Goal: Task Accomplishment & Management: Manage account settings

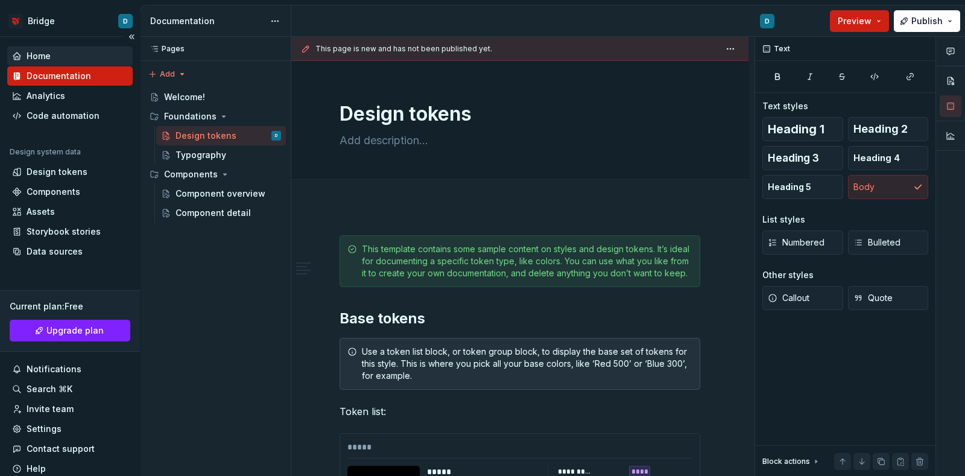
scroll to position [10636, 0]
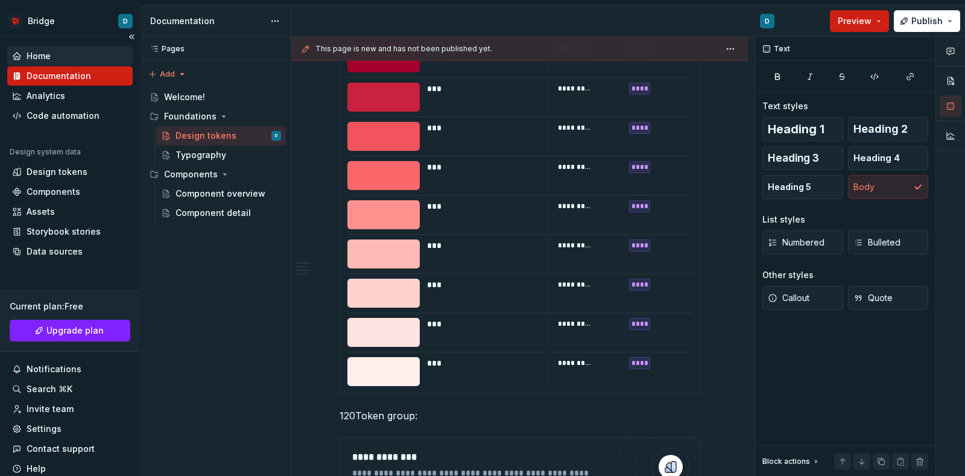
click at [39, 53] on div "Home" at bounding box center [39, 56] width 24 height 12
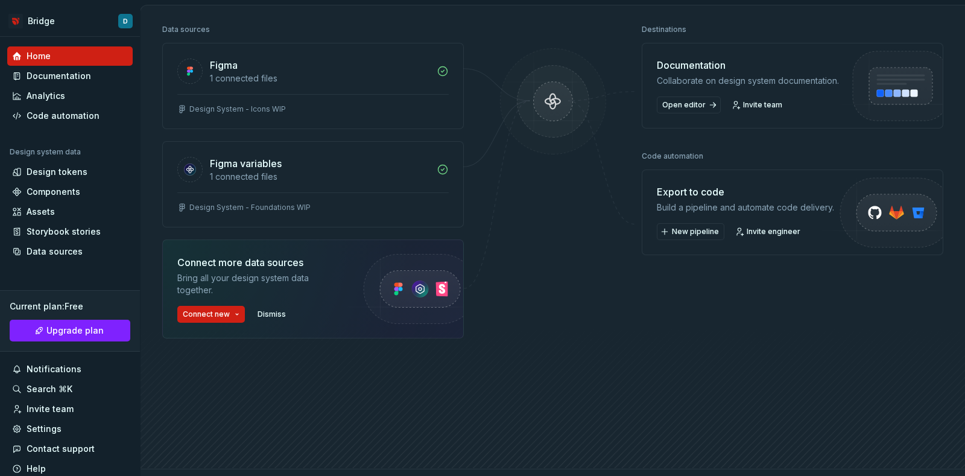
scroll to position [75, 0]
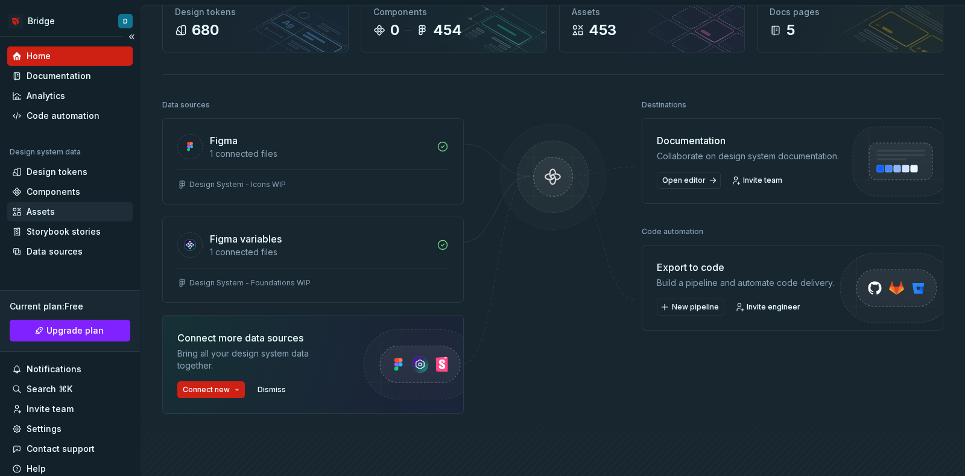
click at [76, 206] on div "Assets" at bounding box center [70, 212] width 116 height 12
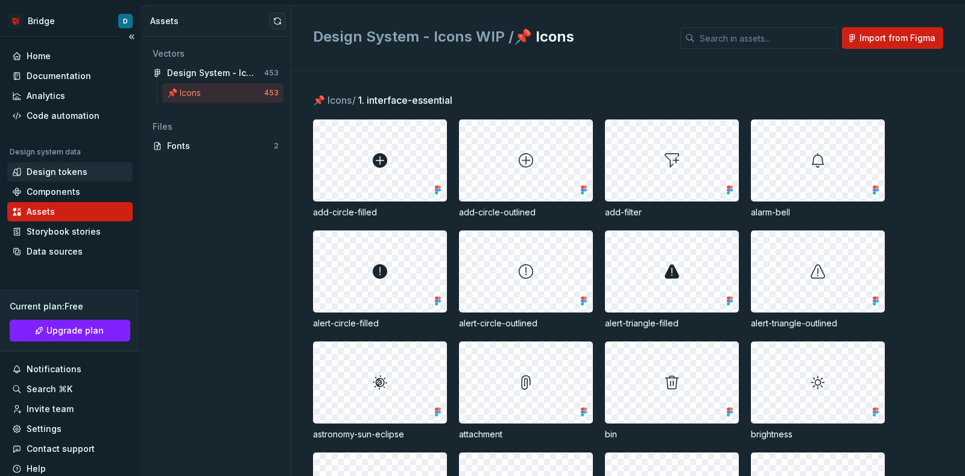
click at [67, 176] on div "Design tokens" at bounding box center [57, 172] width 61 height 12
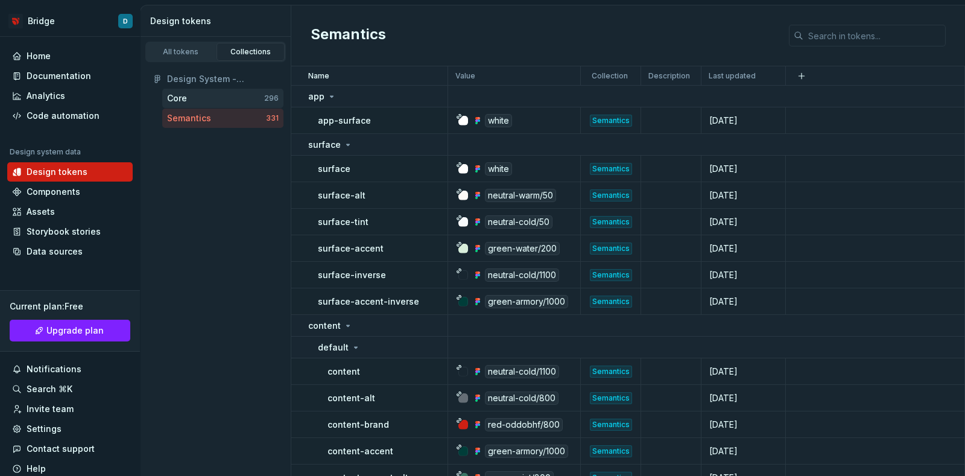
click at [206, 100] on div "Core" at bounding box center [215, 98] width 97 height 12
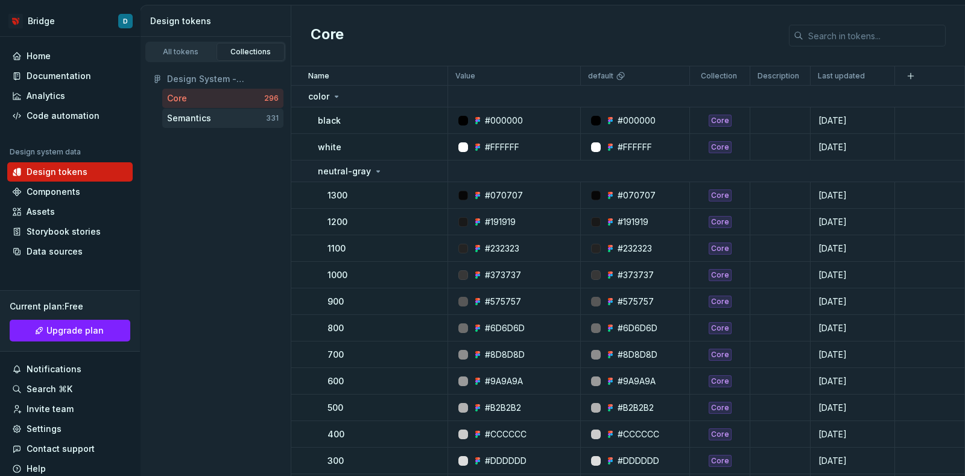
click at [217, 120] on div "Semantics" at bounding box center [216, 118] width 99 height 12
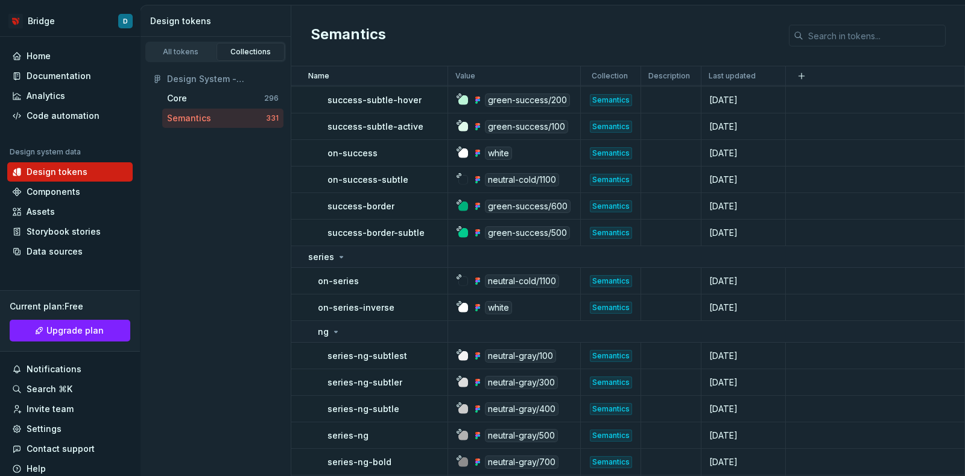
scroll to position [3393, 0]
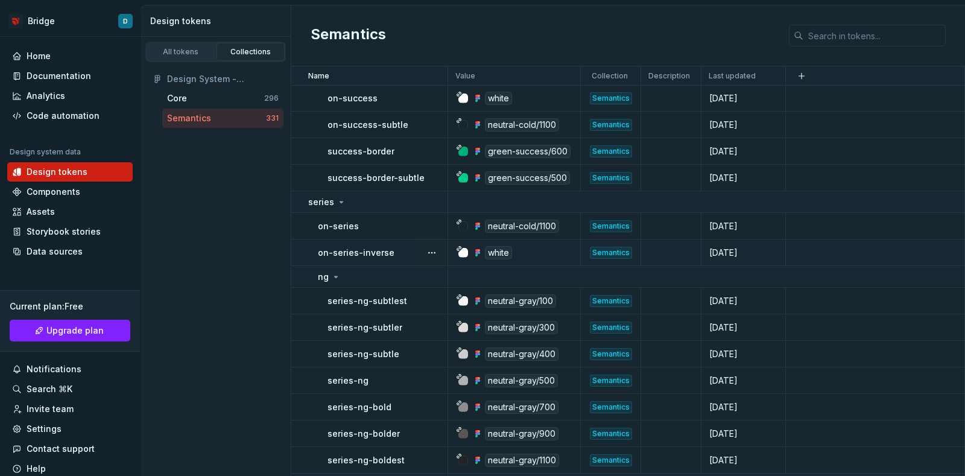
click at [461, 249] on icon at bounding box center [459, 249] width 6 height 6
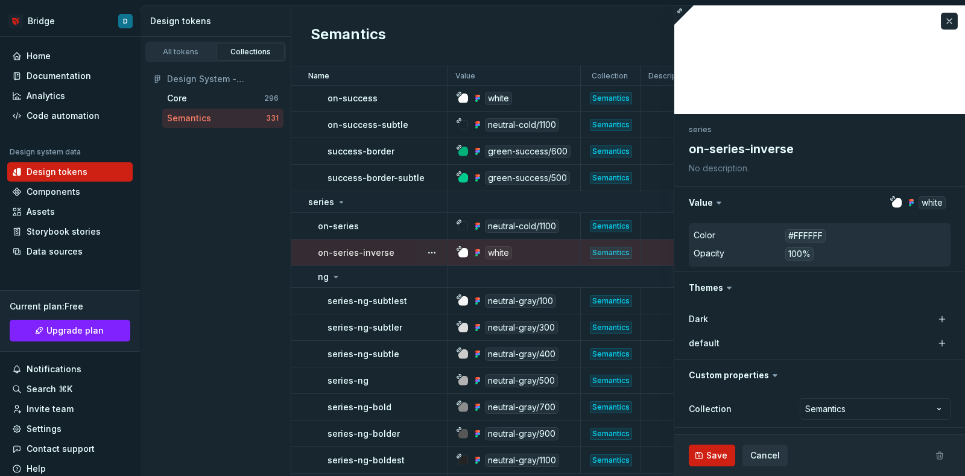
type textarea "*"
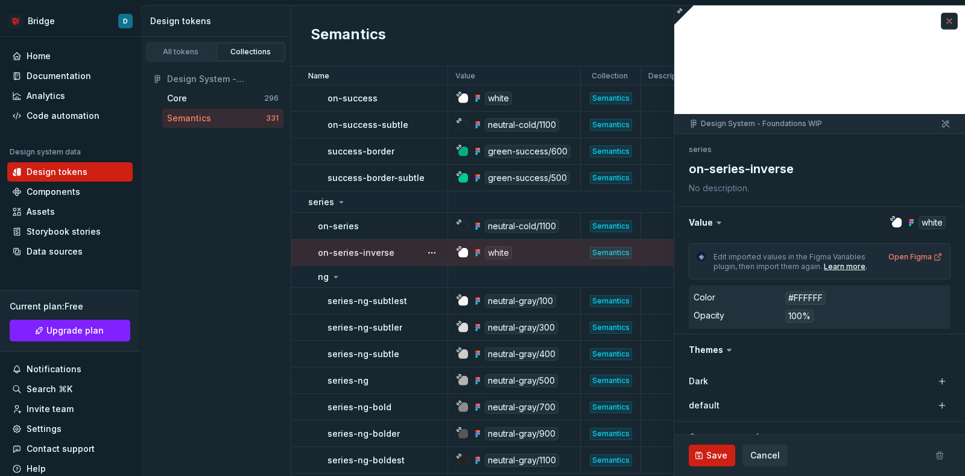
click at [941, 25] on button "button" at bounding box center [949, 21] width 17 height 17
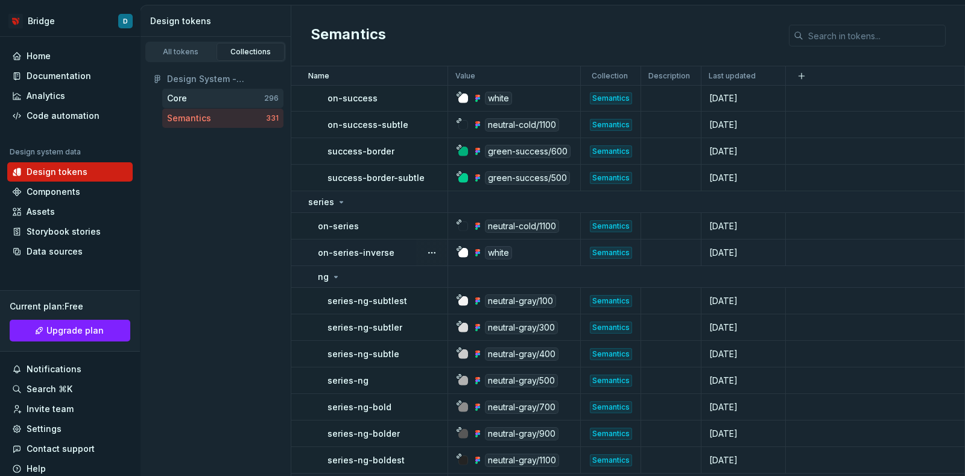
click at [200, 98] on div "Core" at bounding box center [215, 98] width 97 height 12
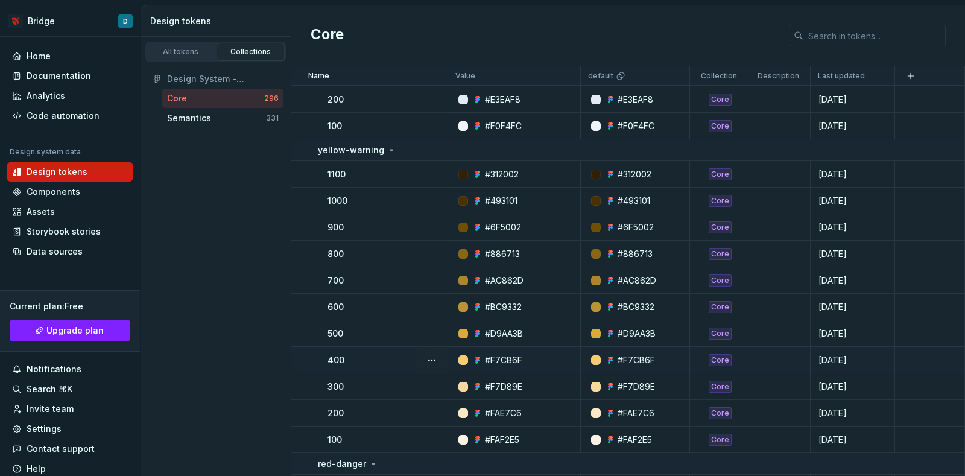
scroll to position [6560, 0]
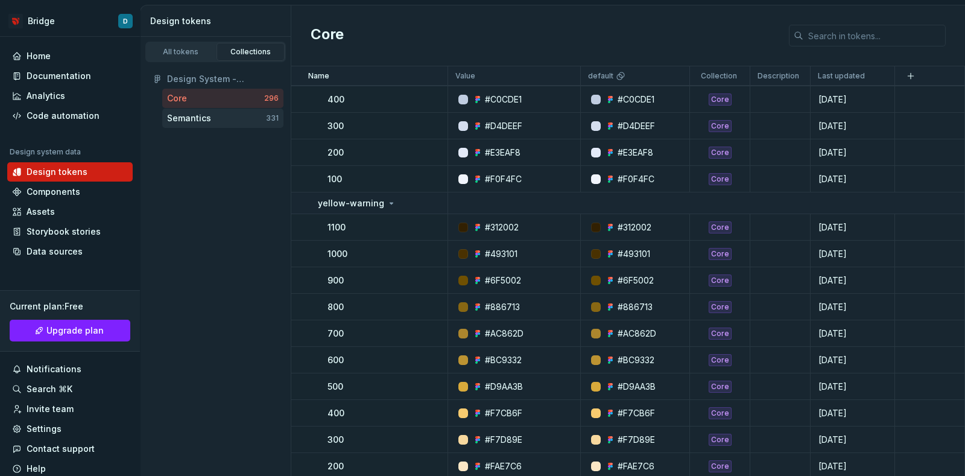
click at [212, 122] on div "Semantics" at bounding box center [216, 118] width 99 height 12
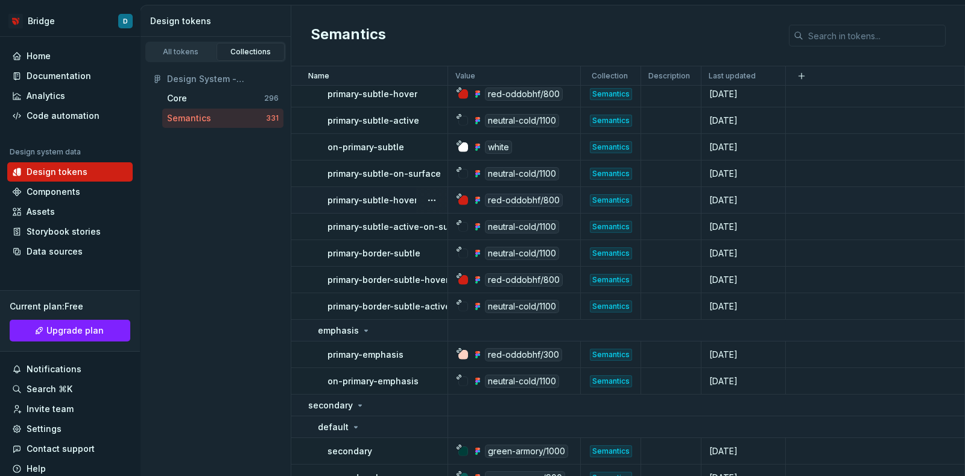
scroll to position [1659, 0]
